Goal: Task Accomplishment & Management: Manage account settings

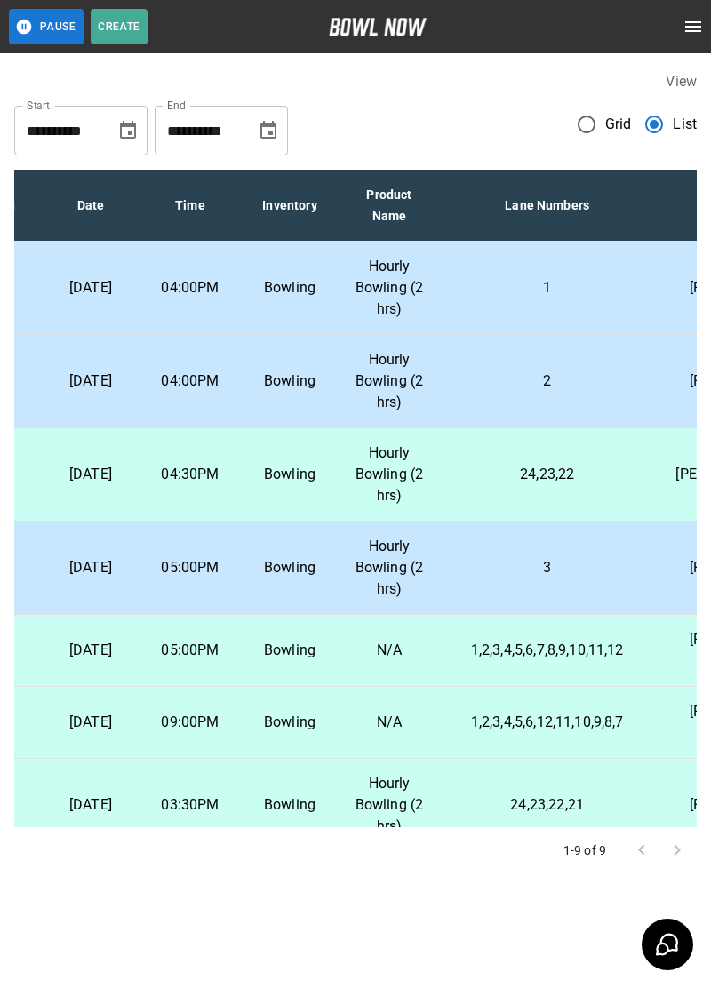
scroll to position [0, 66]
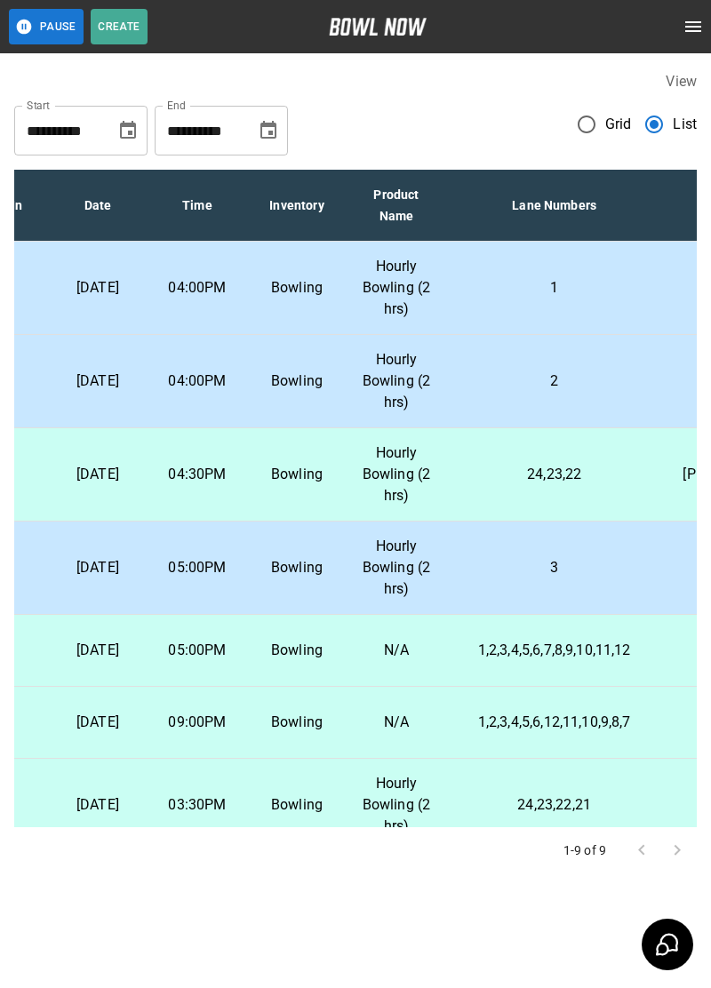
click at [545, 400] on td "2" at bounding box center [554, 381] width 216 height 93
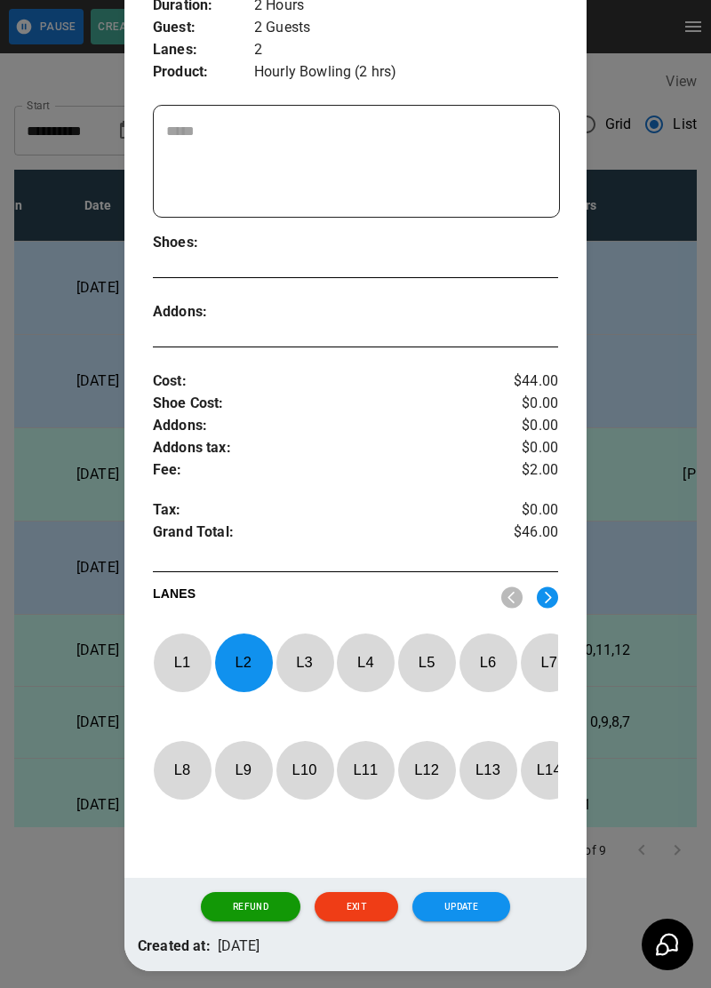
scroll to position [331, 0]
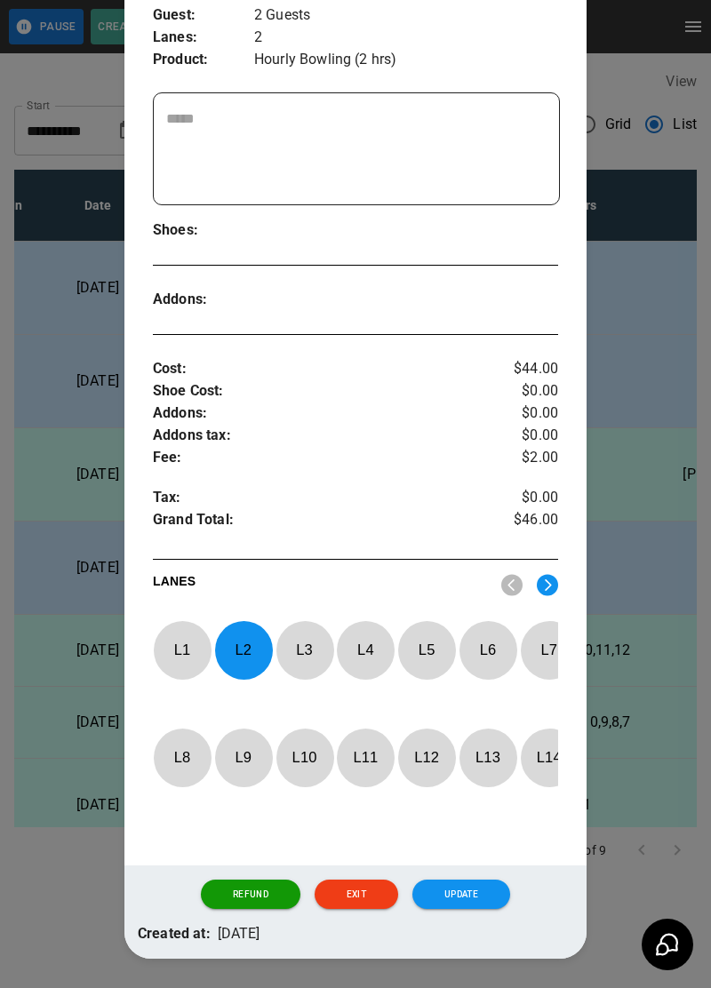
click at [242, 910] on button "Refund" at bounding box center [251, 895] width 100 height 30
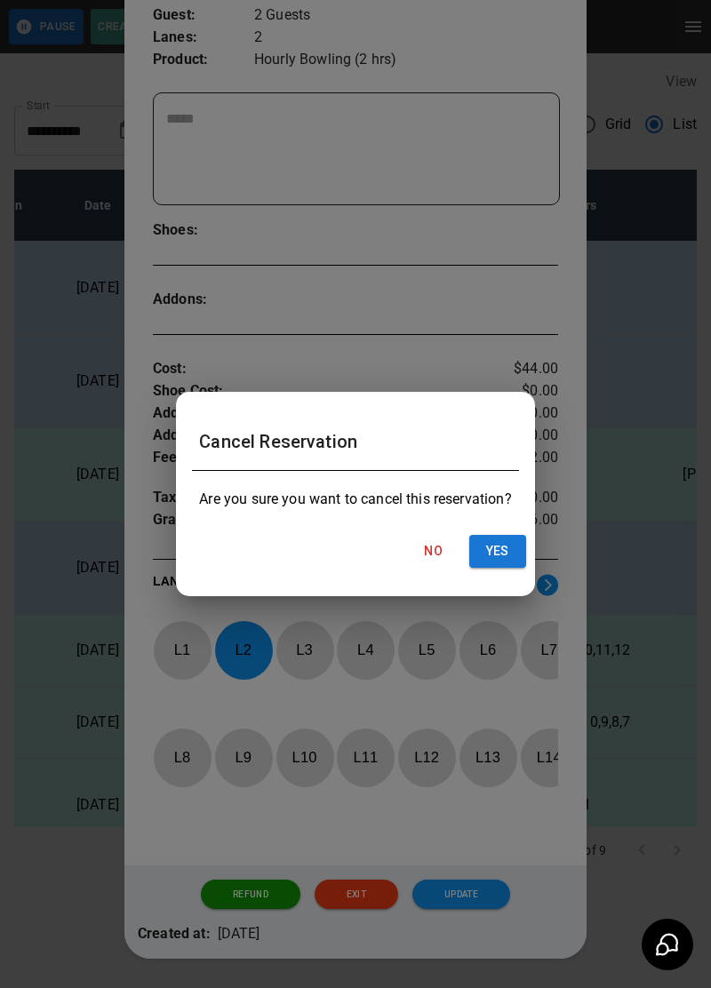
click at [518, 568] on button "Yes" at bounding box center [497, 551] width 57 height 33
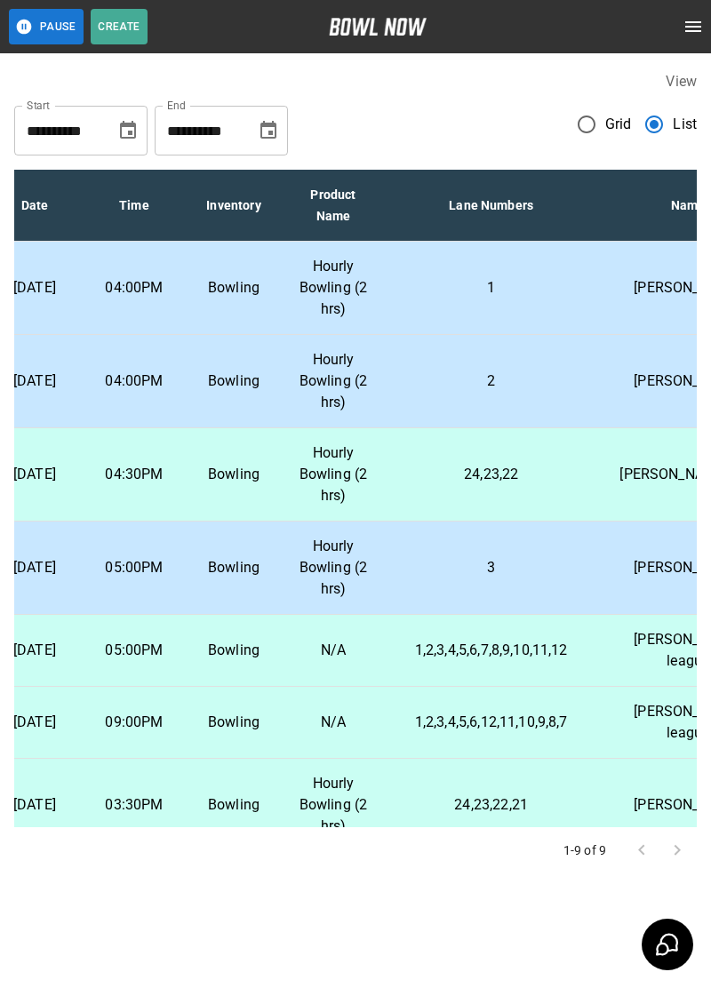
scroll to position [0, 224]
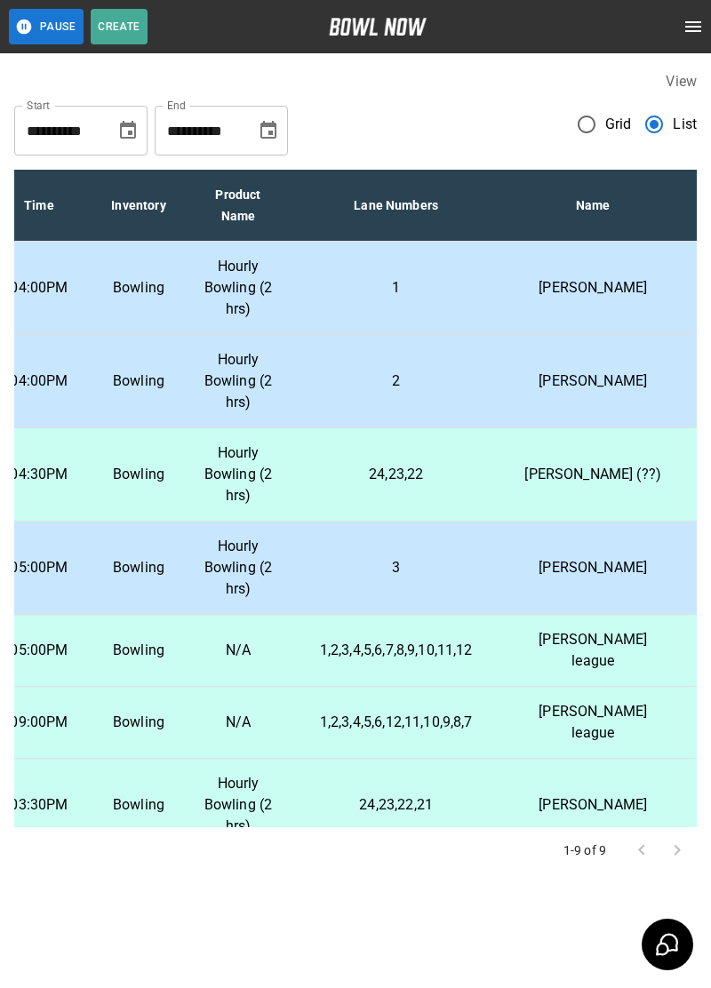
click at [443, 300] on td "1" at bounding box center [396, 288] width 216 height 93
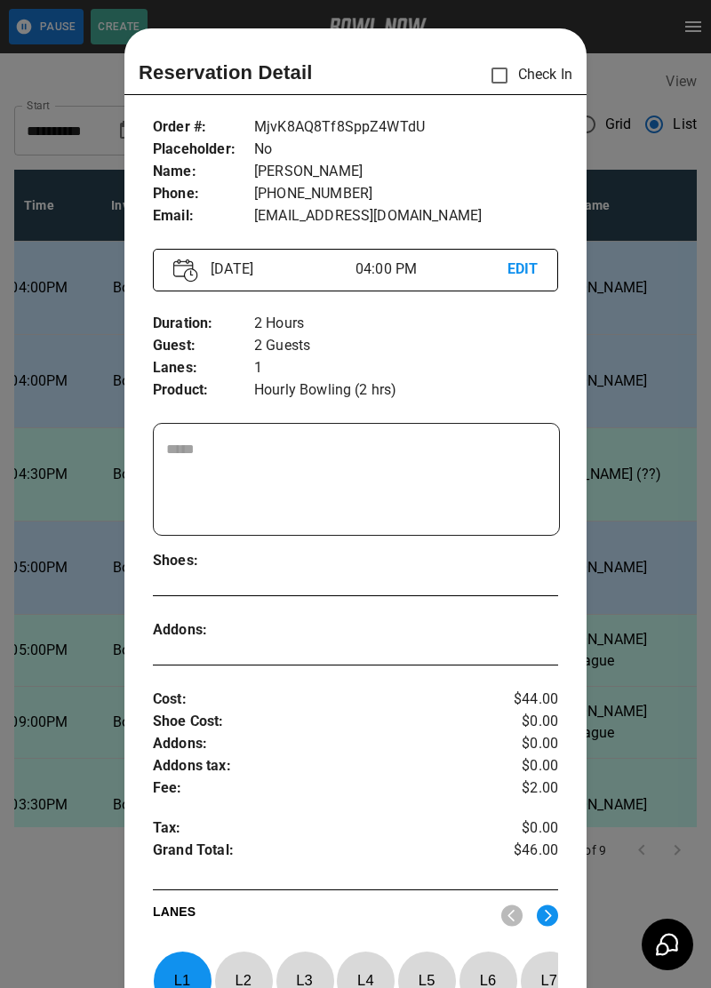
scroll to position [28, 0]
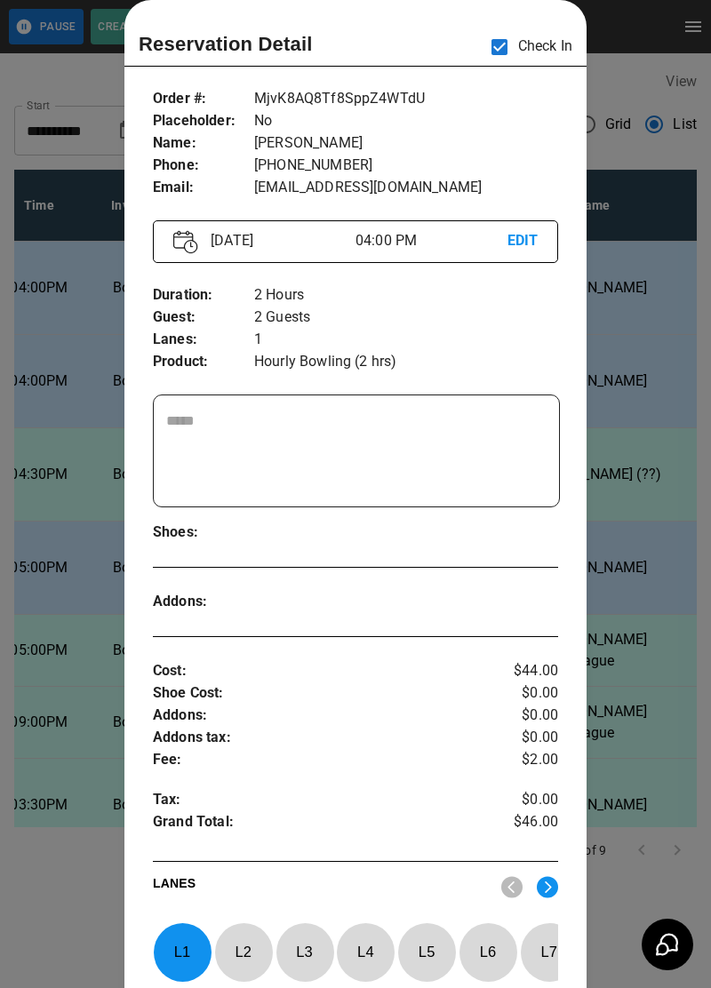
click at [644, 843] on div at bounding box center [355, 494] width 711 height 988
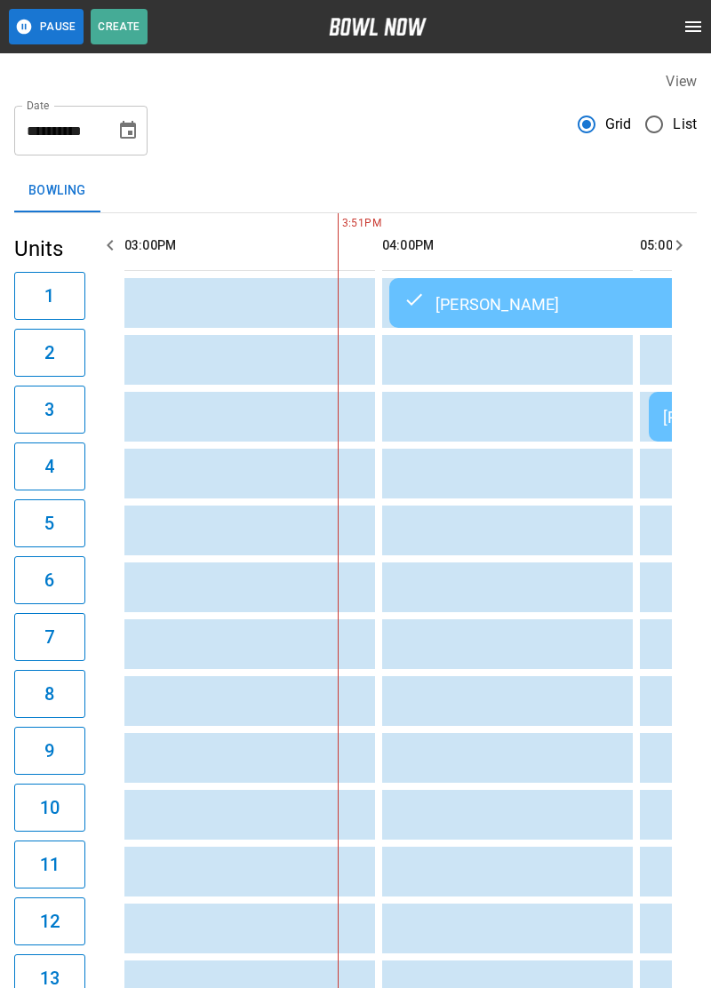
click at [320, 116] on div "**********" at bounding box center [355, 124] width 683 height 64
